Goal: Task Accomplishment & Management: Complete application form

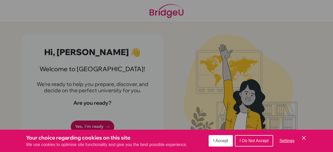
click at [219, 141] on span "I Accept" at bounding box center [220, 141] width 15 height 4
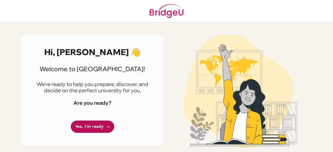
click at [84, 128] on link "Yes, I'm ready" at bounding box center [92, 127] width 43 height 12
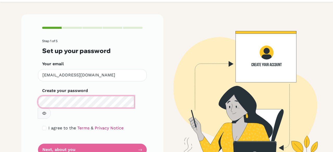
scroll to position [29, 0]
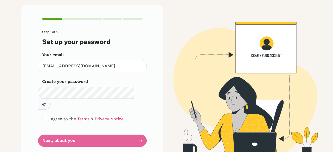
click at [89, 131] on form "Step 1 of 5 Set up your password Your email [EMAIL_ADDRESS][DOMAIN_NAME] Invali…" at bounding box center [92, 88] width 100 height 117
click at [43, 117] on input "checkbox" at bounding box center [44, 119] width 4 height 4
checkbox input "true"
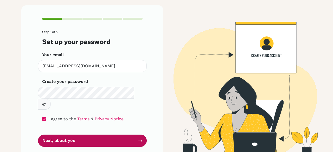
click at [66, 135] on button "Next, about you" at bounding box center [92, 141] width 109 height 12
